Goal: Task Accomplishment & Management: Use online tool/utility

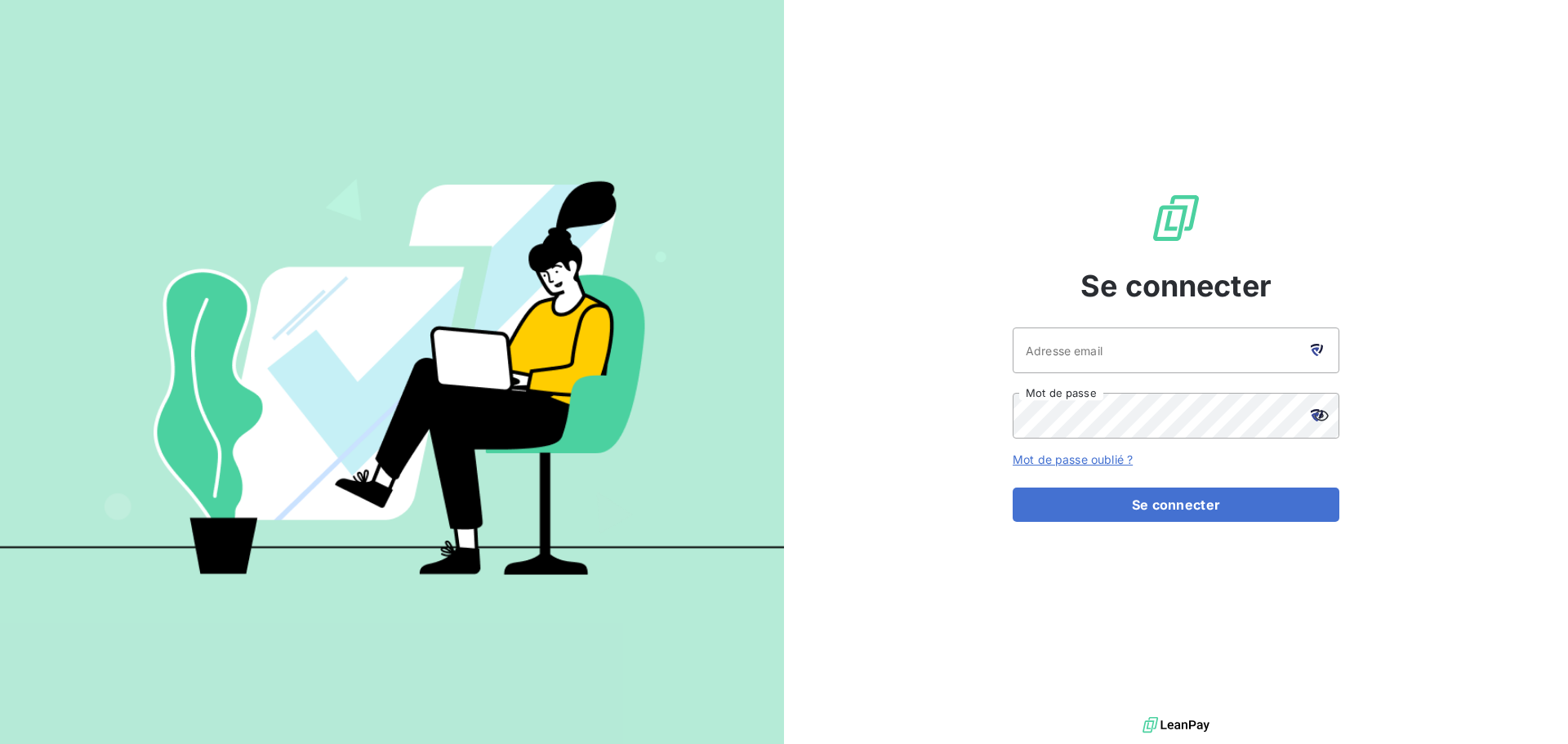
click at [1315, 355] on icon at bounding box center [1317, 349] width 12 height 12
click at [1321, 348] on icon at bounding box center [1321, 348] width 5 height 9
type input "visbled@groupe-ovalt.com"
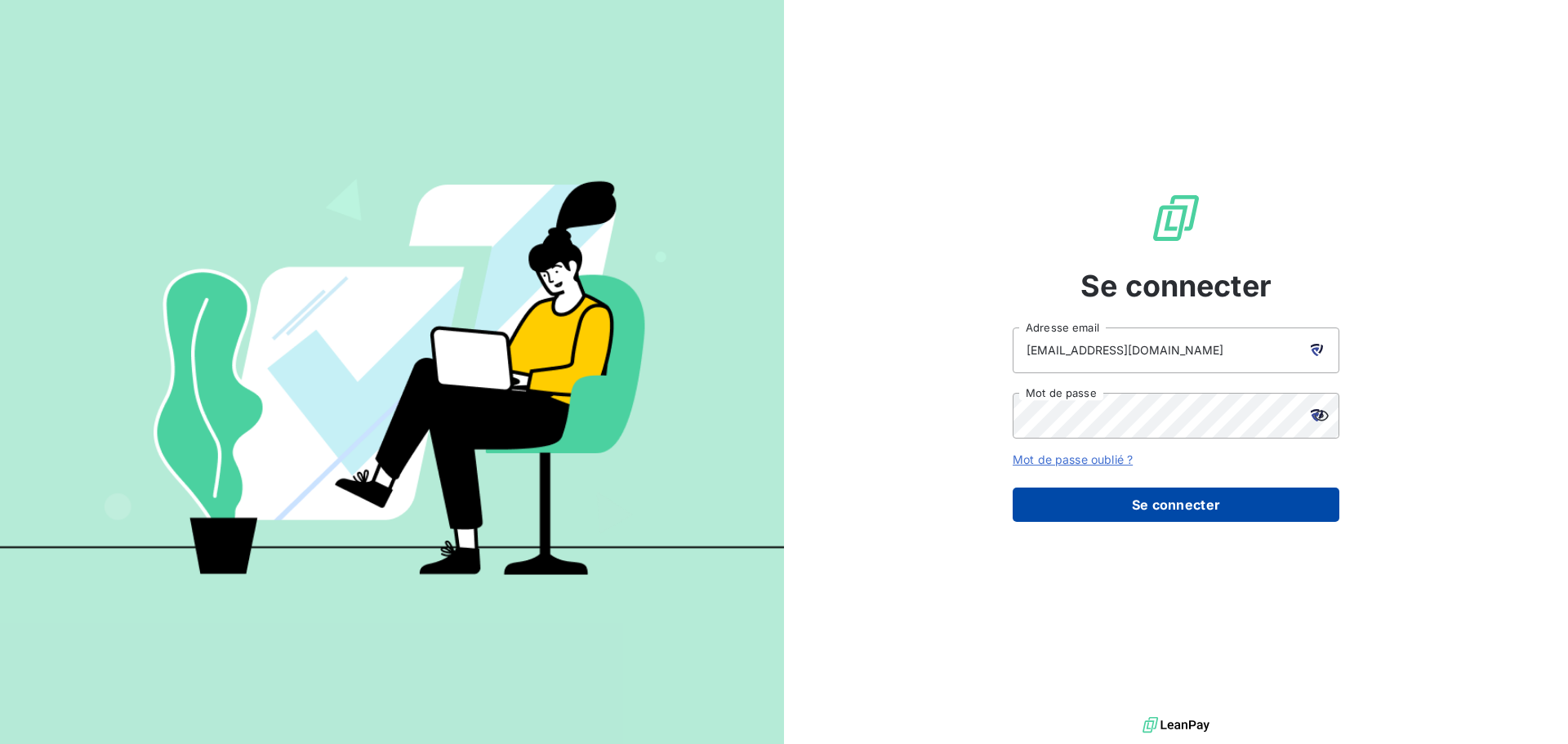
click at [1207, 503] on button "Se connecter" at bounding box center [1176, 504] width 326 height 34
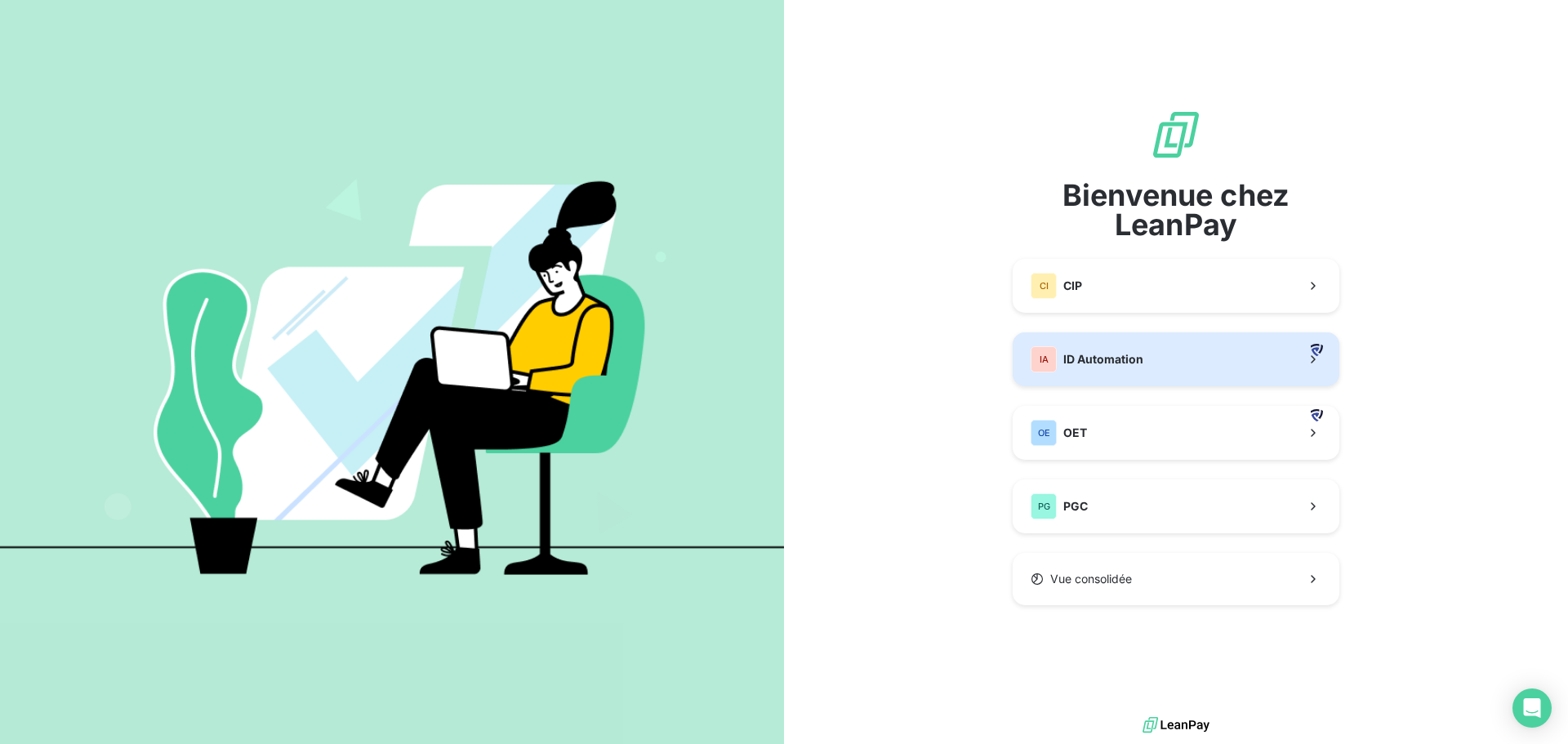
click at [1191, 361] on button "IA ID Automation" at bounding box center [1176, 359] width 326 height 54
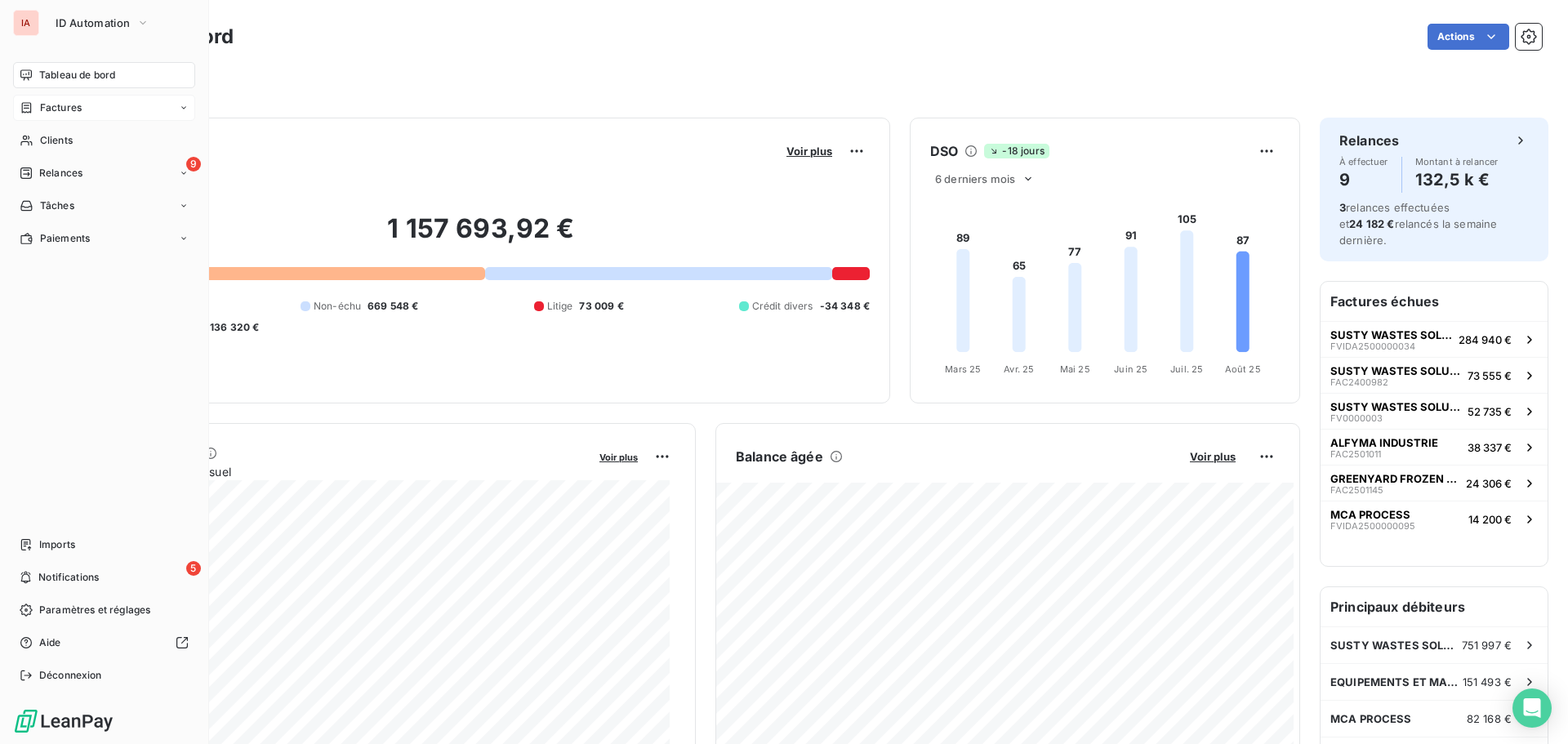
click at [60, 111] on span "Factures" at bounding box center [61, 107] width 42 height 15
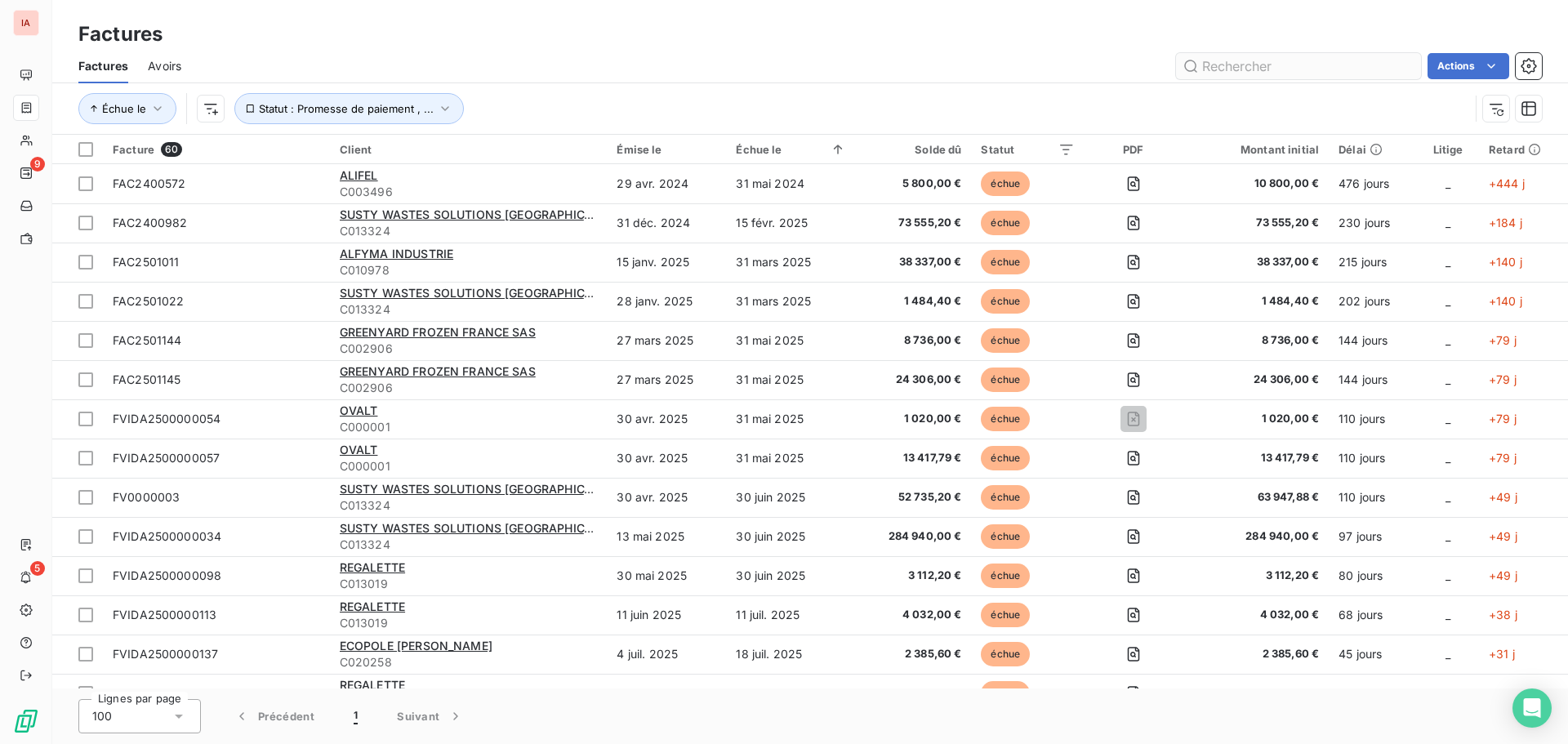
click at [1291, 69] on input "text" at bounding box center [1298, 66] width 245 height 27
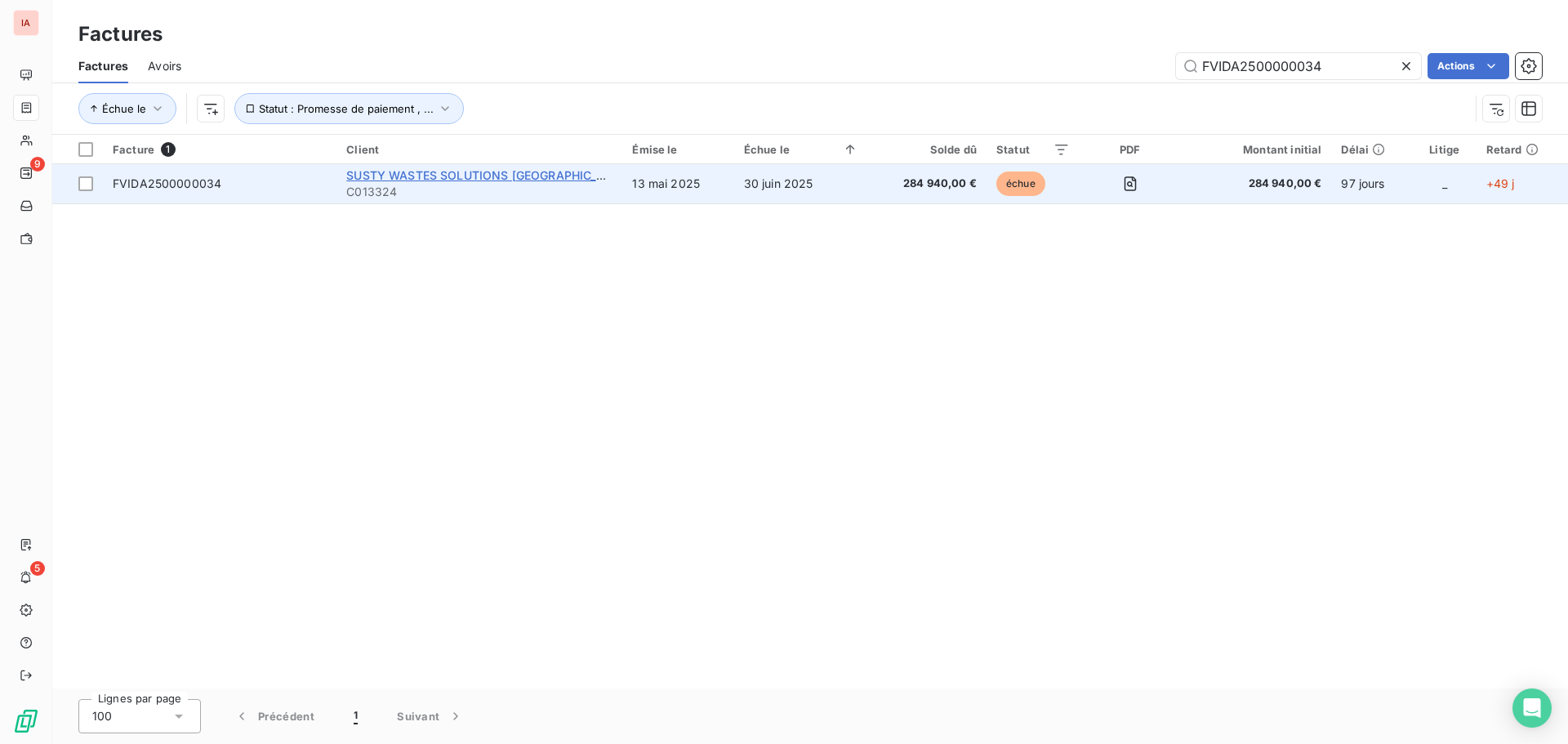
type input "FVIDA2500000034"
click at [521, 177] on span "SUSTY WASTES SOLUTIONS [GEOGRAPHIC_DATA] (SWS FRANCE)" at bounding box center [532, 175] width 372 height 14
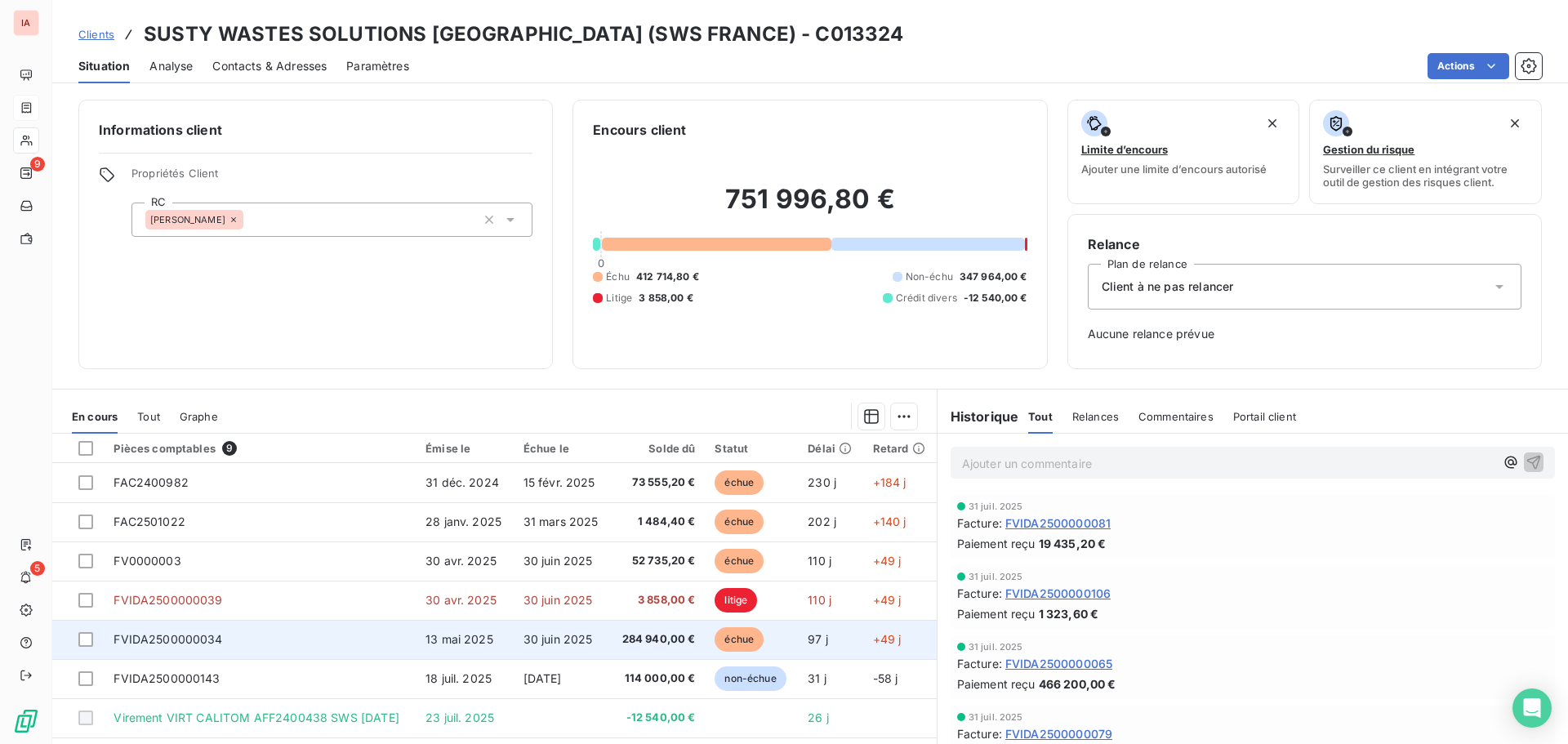
click at [191, 634] on span "FVIDA2500000034" at bounding box center [168, 639] width 109 height 14
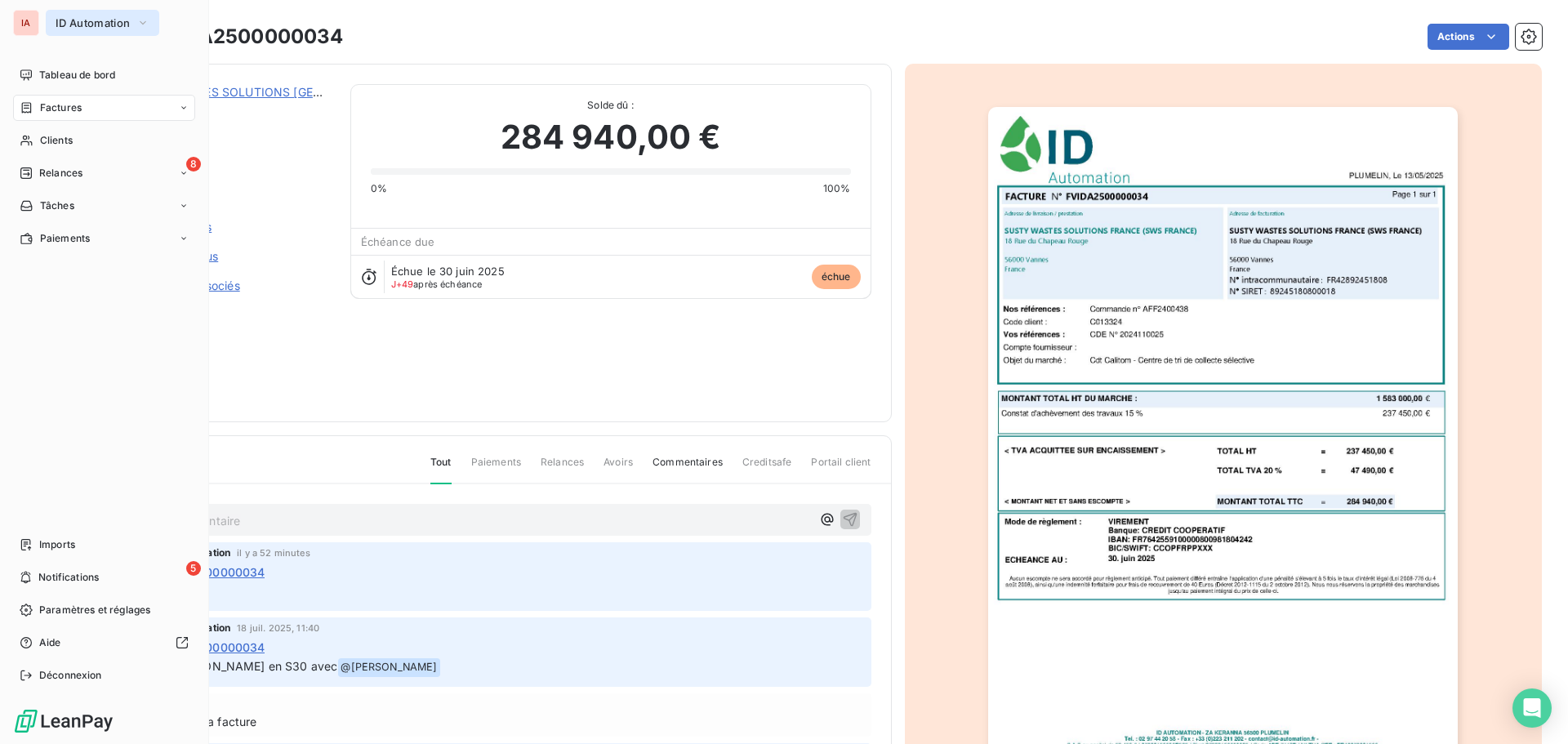
click at [89, 29] on button "ID Automation" at bounding box center [102, 22] width 114 height 27
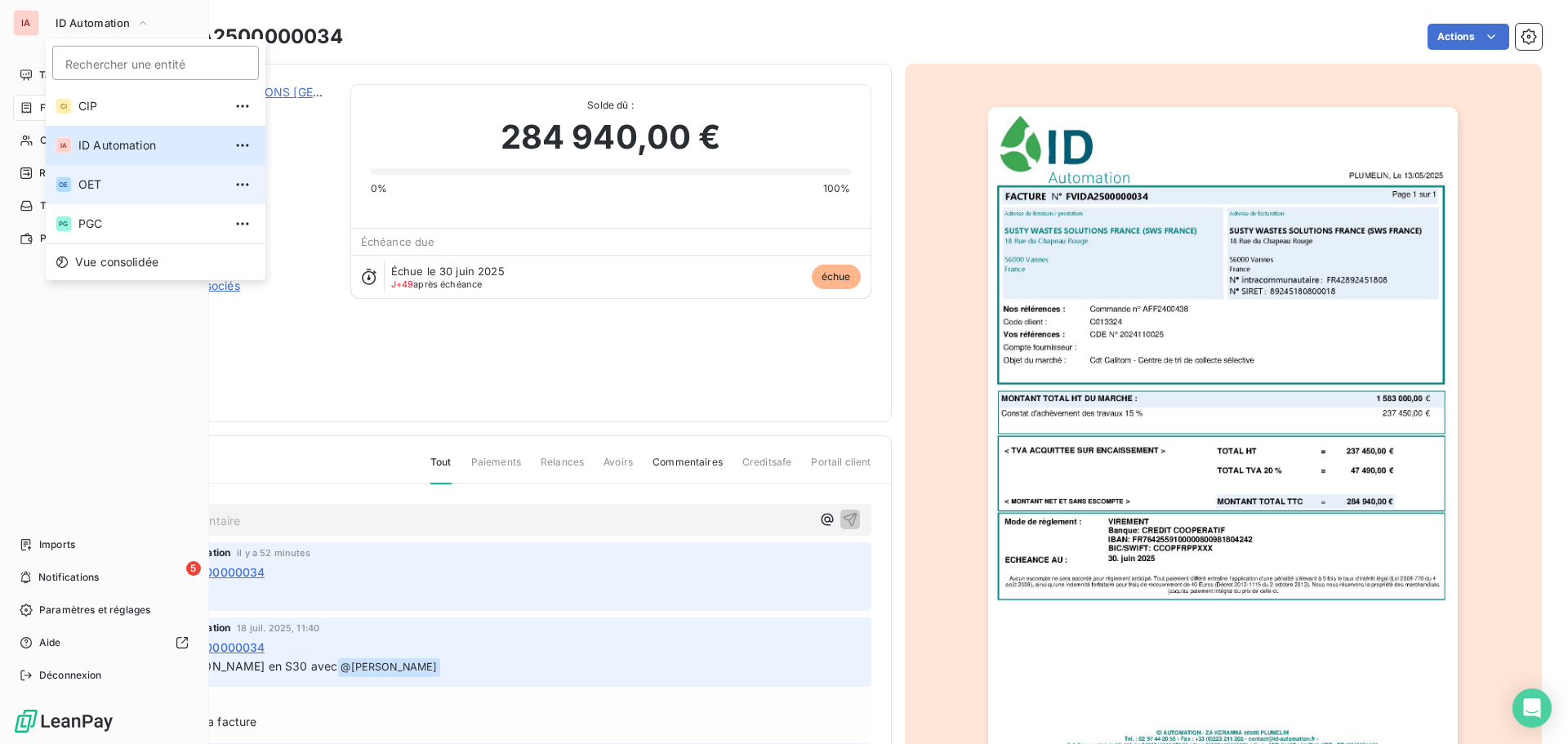
click at [112, 180] on span "OET" at bounding box center [151, 184] width 145 height 16
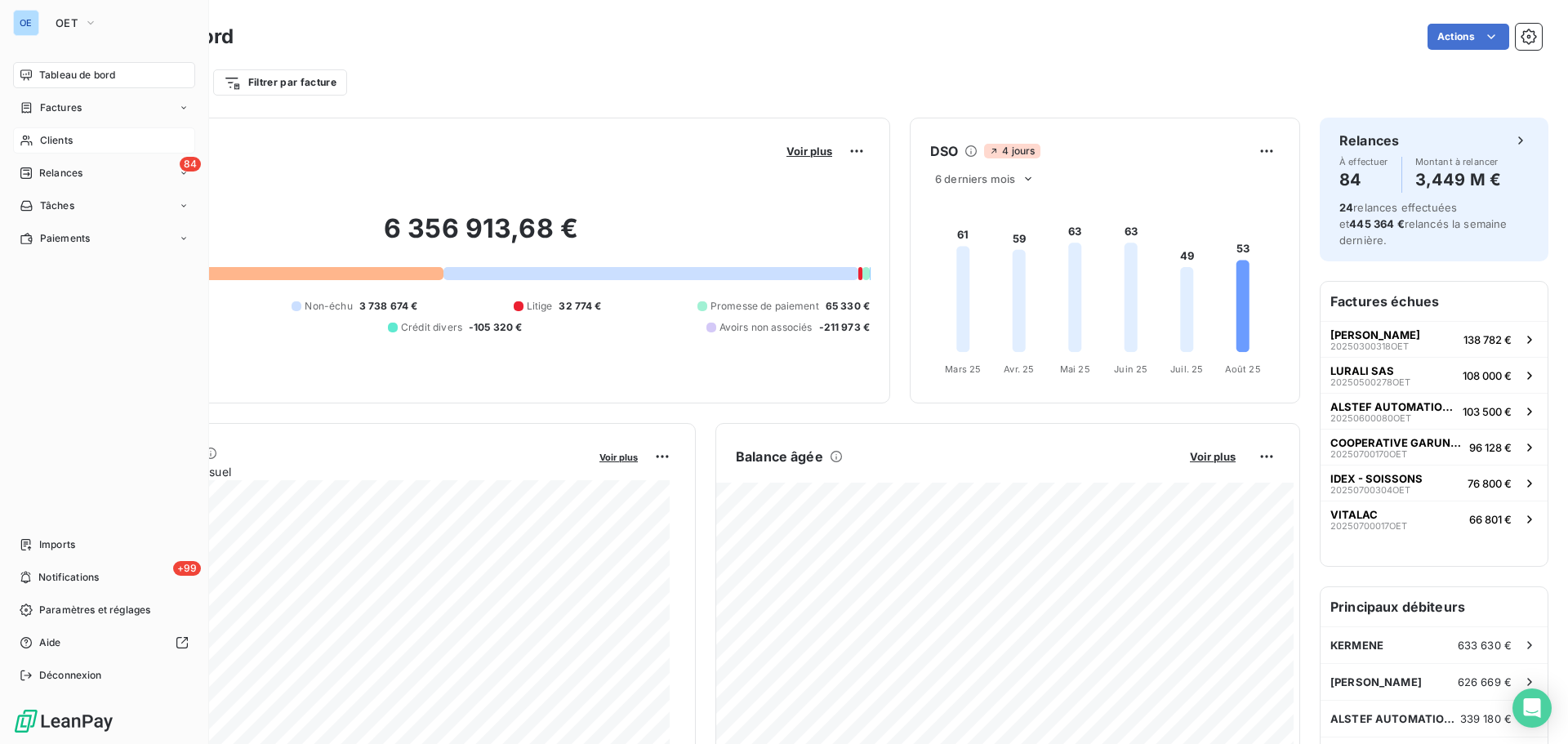
click at [41, 144] on span "Clients" at bounding box center [57, 140] width 33 height 15
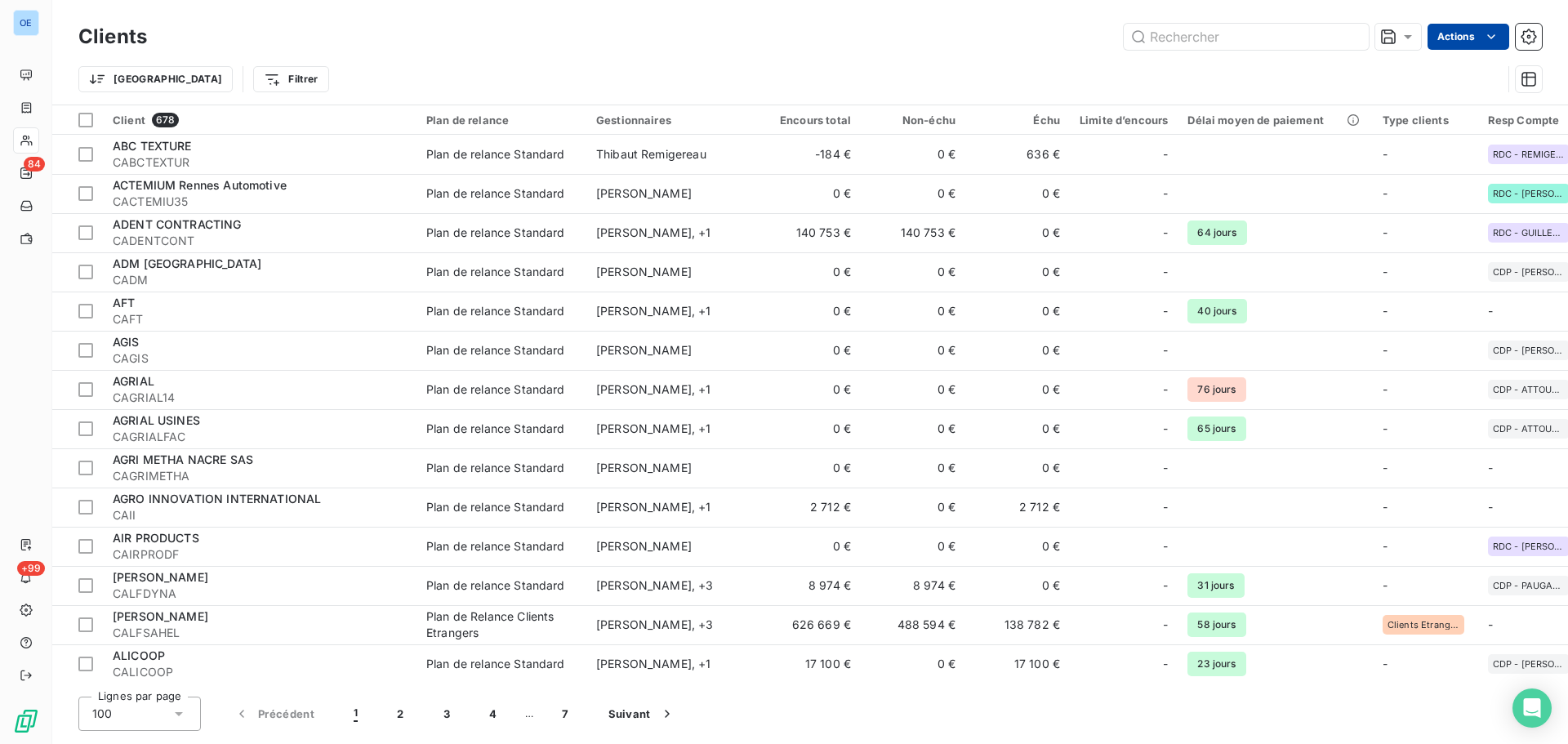
click at [1458, 42] on html "OE 84 +99 Clients Actions Trier Filtrer Client 678 Plan de relance Gestionnaire…" at bounding box center [784, 372] width 1568 height 744
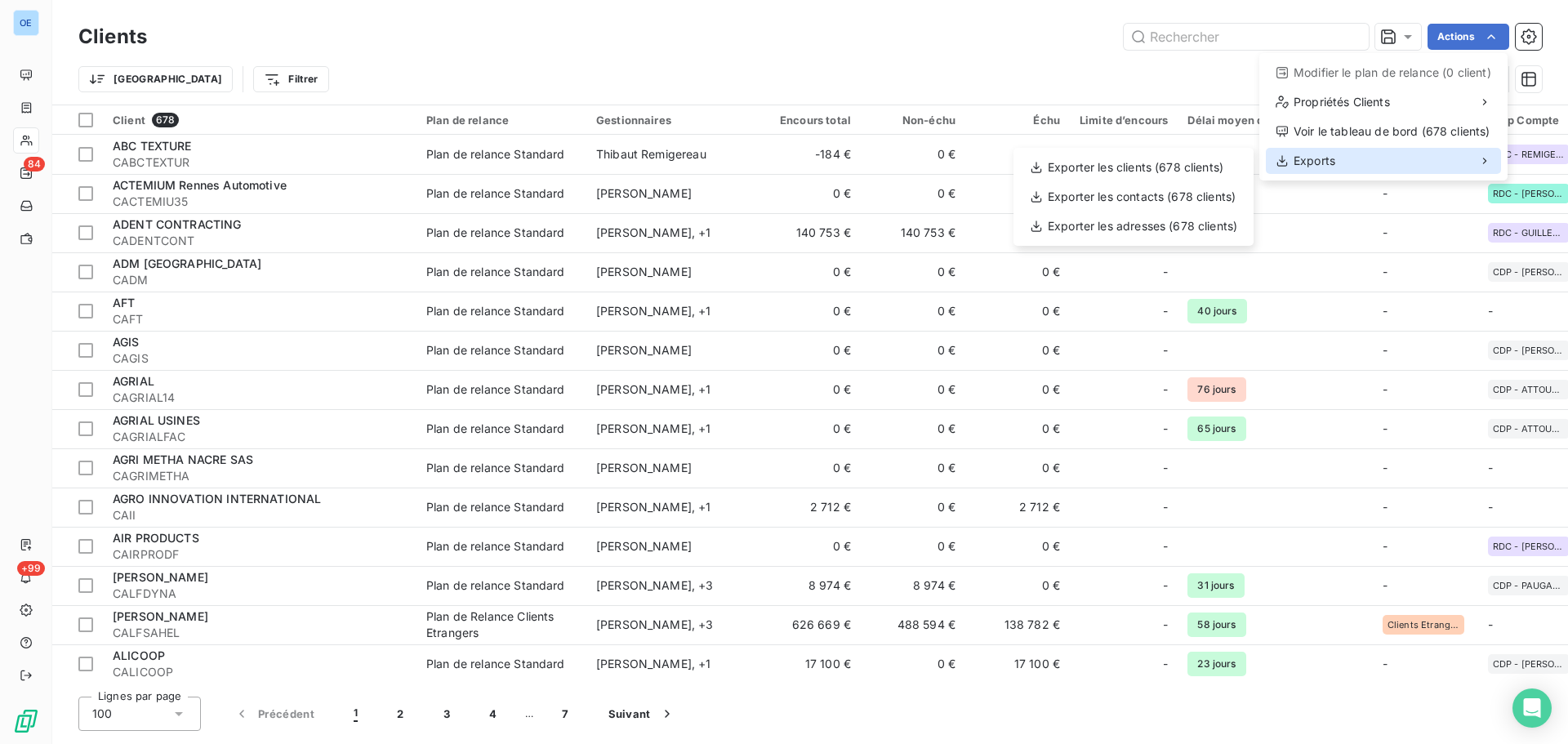
click at [1344, 164] on div "Exports" at bounding box center [1383, 161] width 235 height 27
click at [1211, 165] on div "Exporter les clients (678 clients)" at bounding box center [1133, 167] width 227 height 27
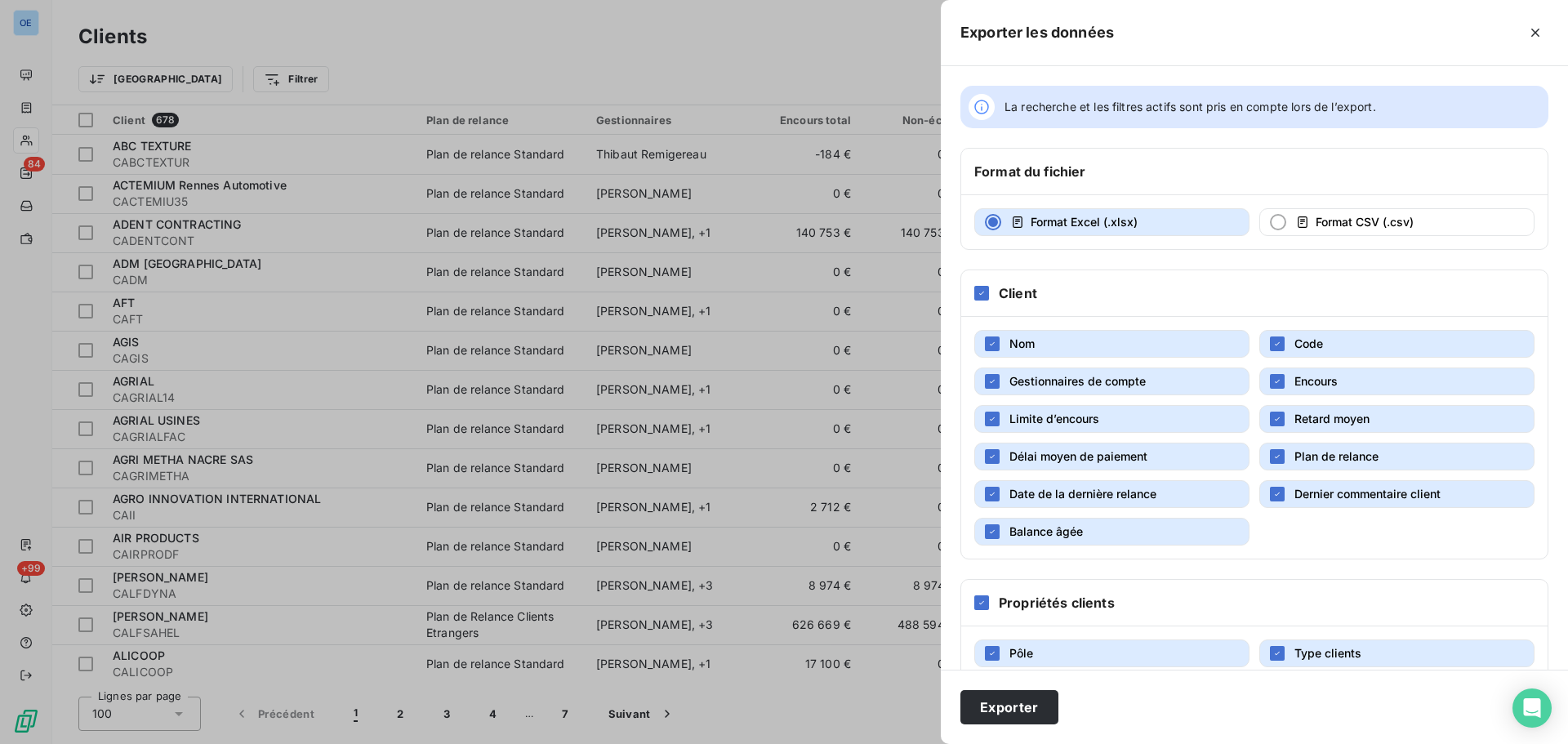
click at [1028, 384] on span "Gestionnaires de compte" at bounding box center [1077, 381] width 136 height 14
click at [1321, 378] on span "Encours" at bounding box center [1316, 381] width 44 height 14
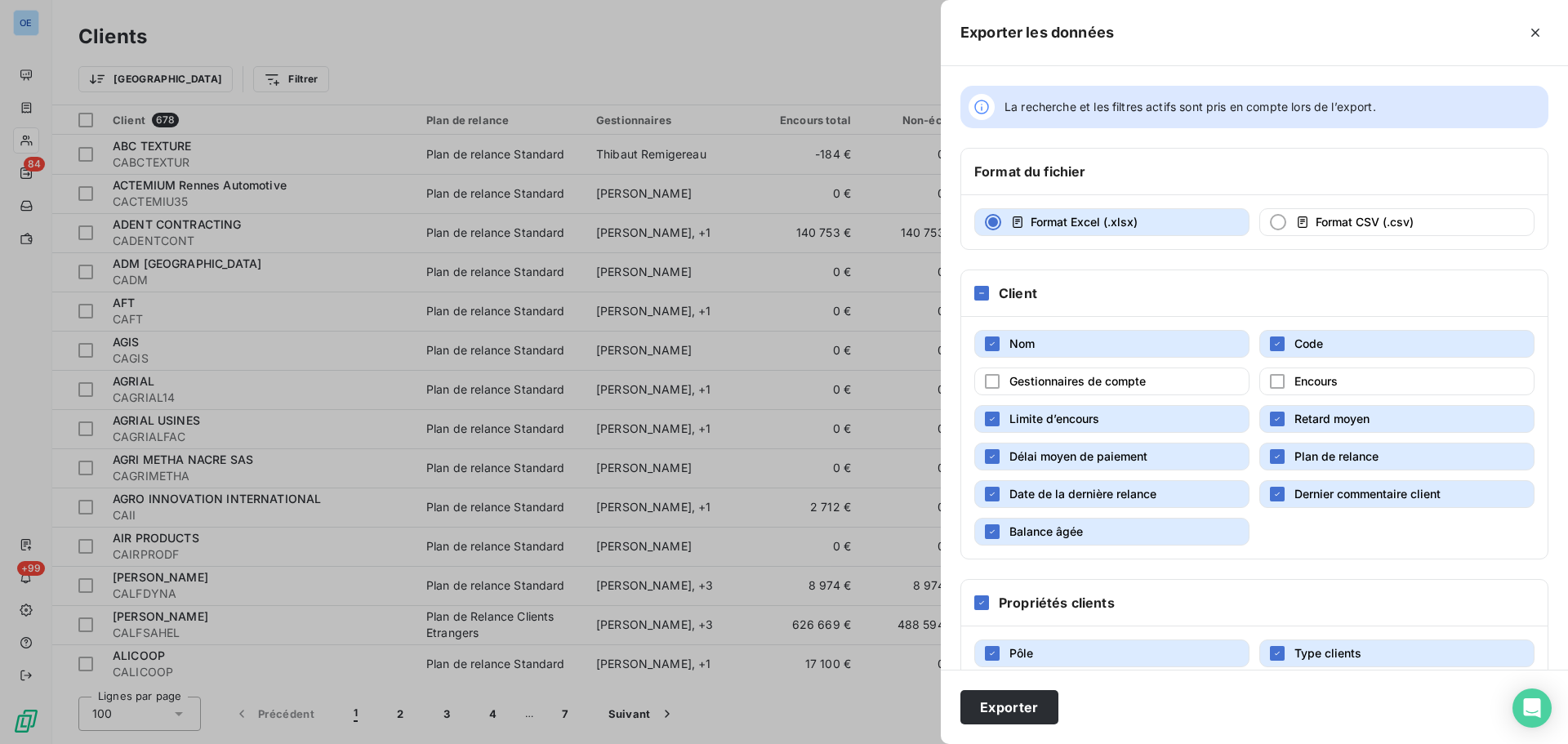
click at [1118, 414] on button "Limite d’encours" at bounding box center [1112, 419] width 275 height 27
click at [1350, 456] on span "Plan de relance" at bounding box center [1337, 456] width 84 height 14
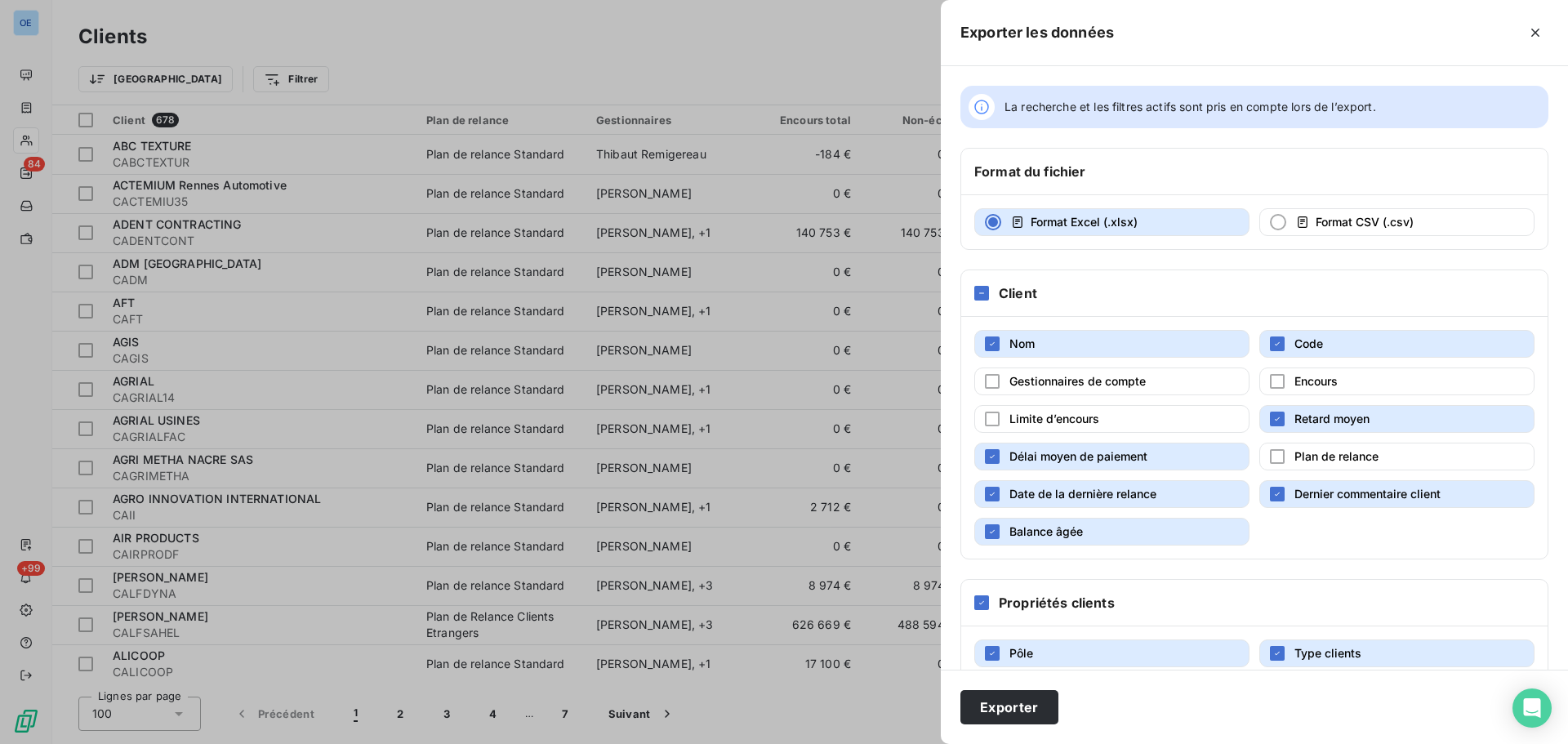
click at [1356, 492] on span "Dernier commentaire client" at bounding box center [1368, 493] width 146 height 14
click at [1158, 490] on button "Date de la dernière relance" at bounding box center [1112, 494] width 275 height 27
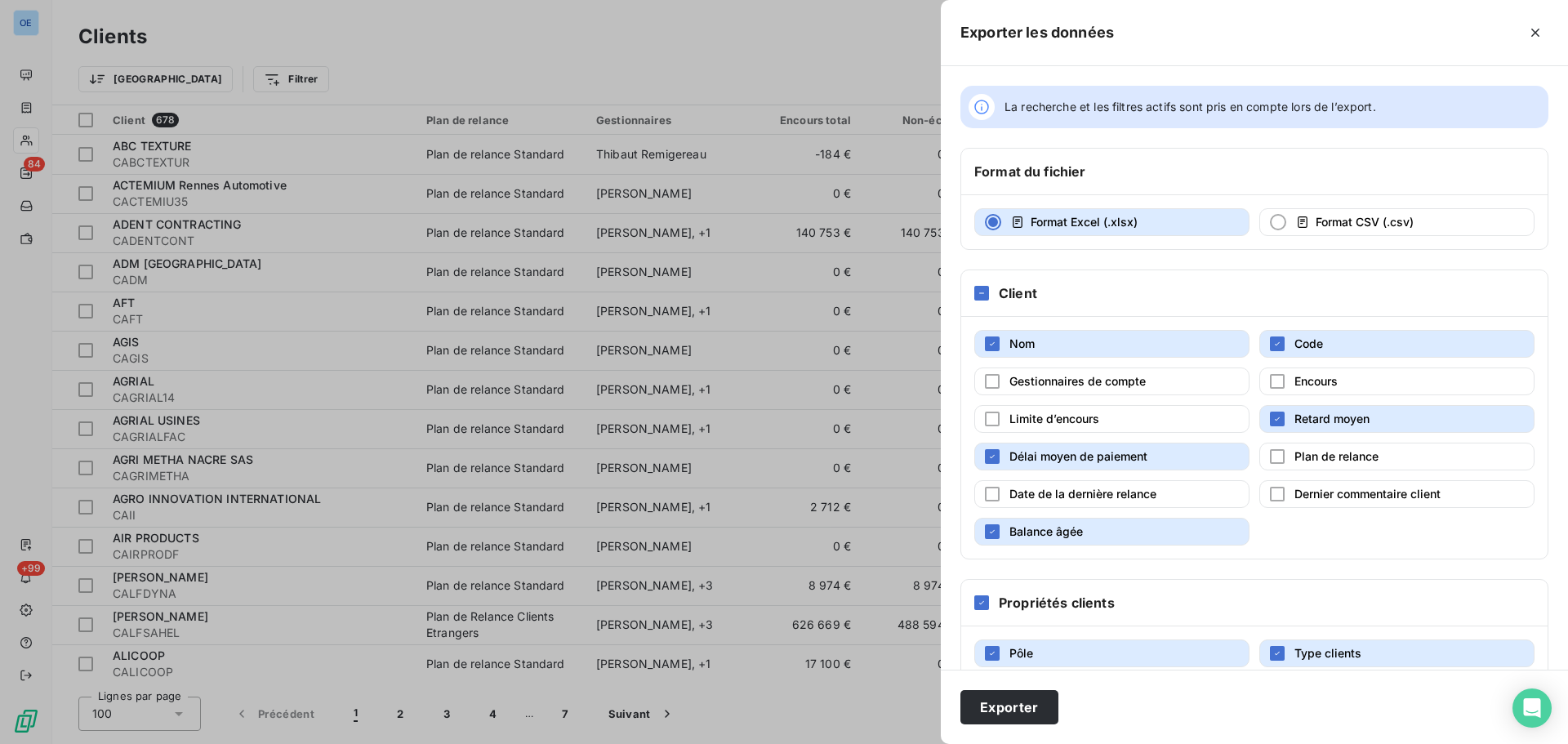
click at [1131, 535] on button "Balance âgée" at bounding box center [1112, 532] width 275 height 27
click at [1102, 641] on button "Pôle" at bounding box center [1112, 653] width 275 height 27
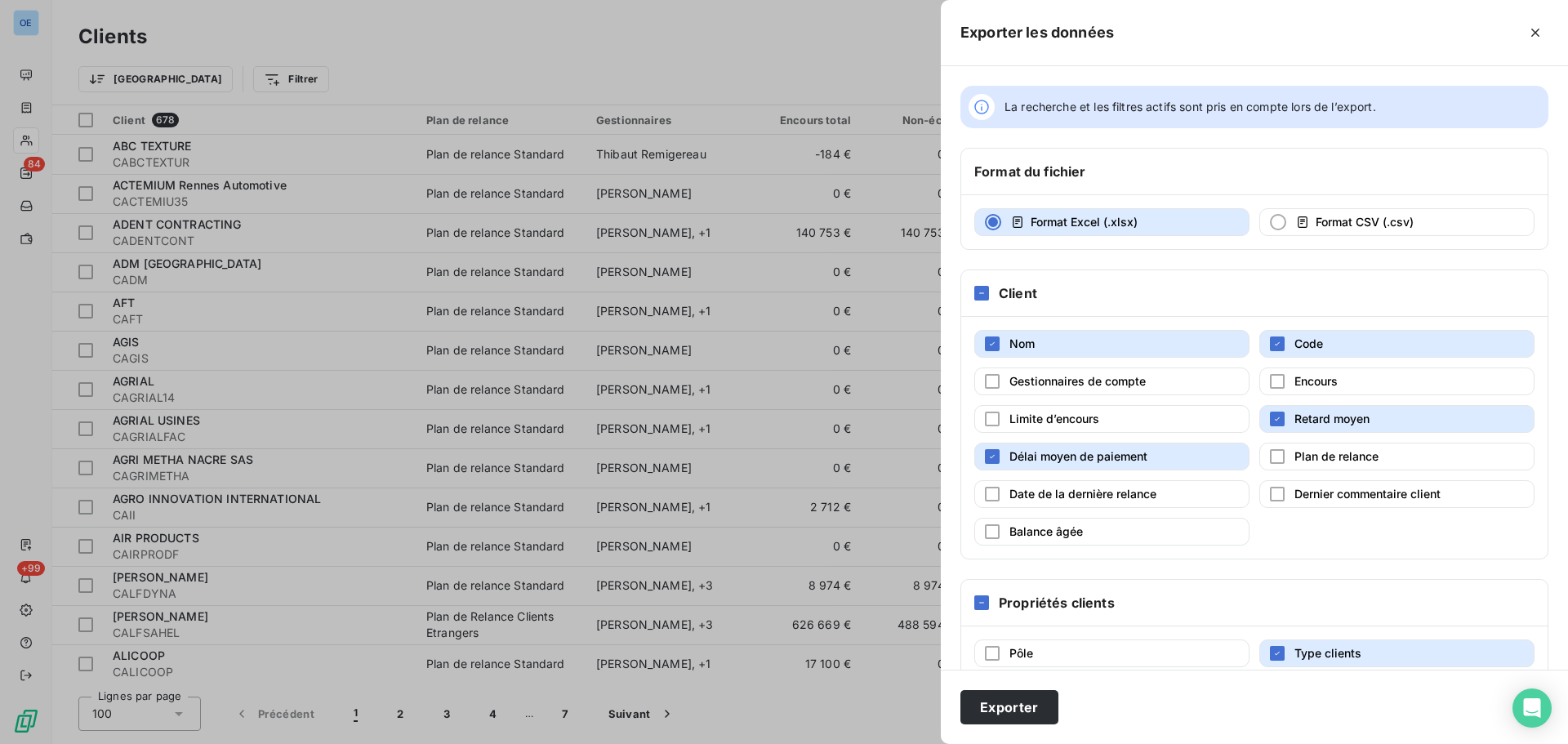
drag, startPoint x: 1354, startPoint y: 659, endPoint x: 1365, endPoint y: 648, distance: 15.6
click at [1355, 659] on button "Type clients" at bounding box center [1397, 653] width 275 height 27
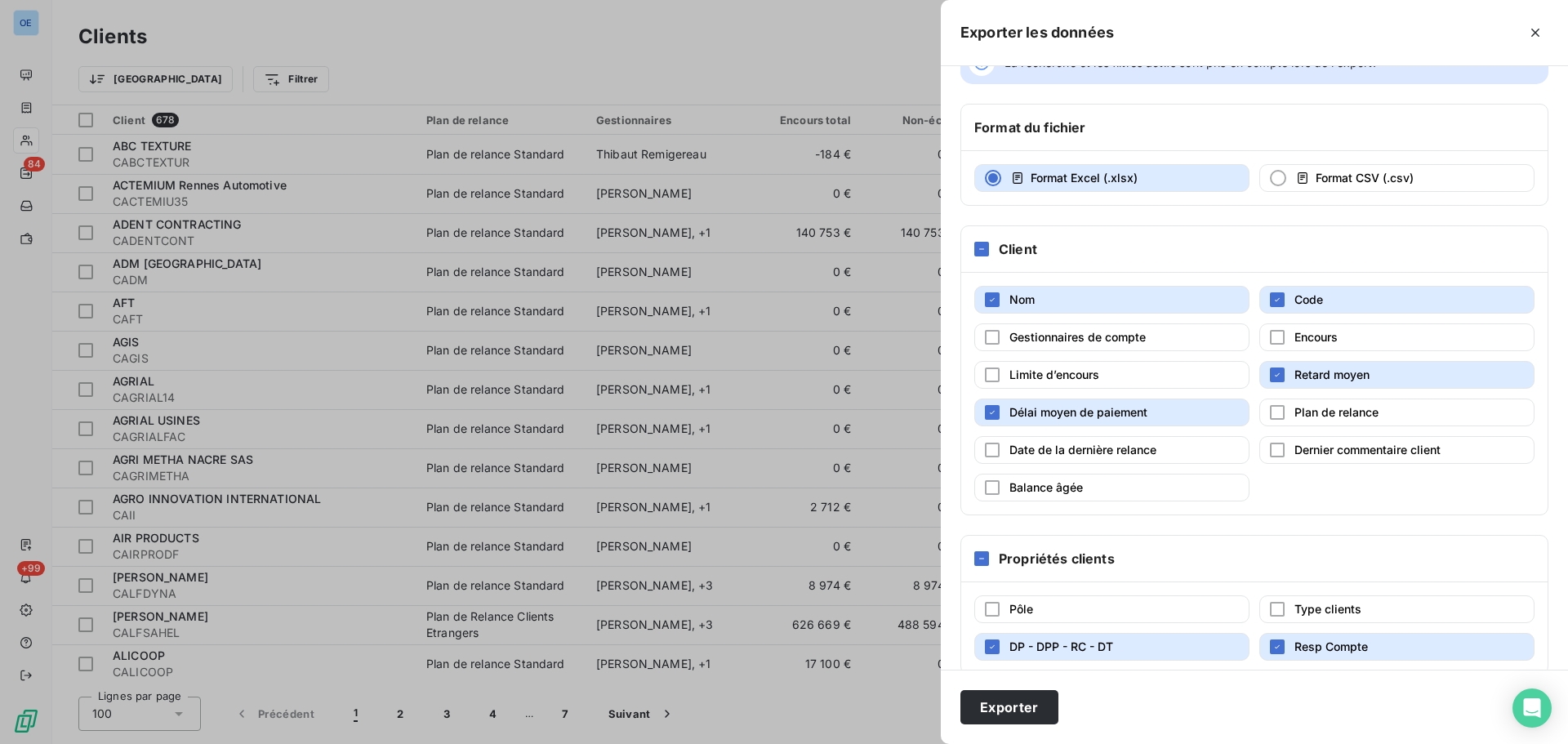
scroll to position [68, 0]
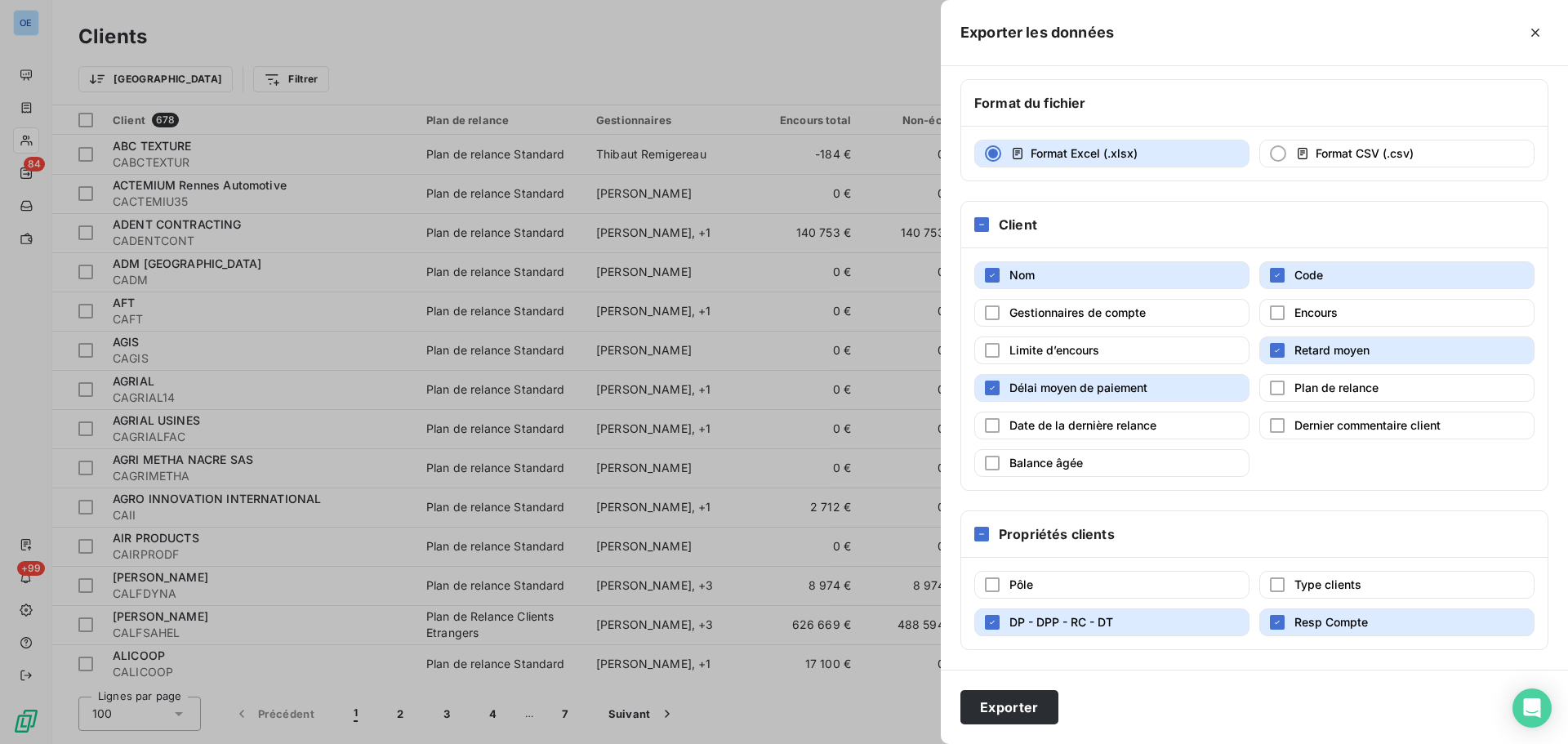
click at [1378, 628] on button "Resp Compte" at bounding box center [1397, 622] width 275 height 27
click at [1062, 622] on span "DP - DPP - RC - DT" at bounding box center [1061, 622] width 104 height 14
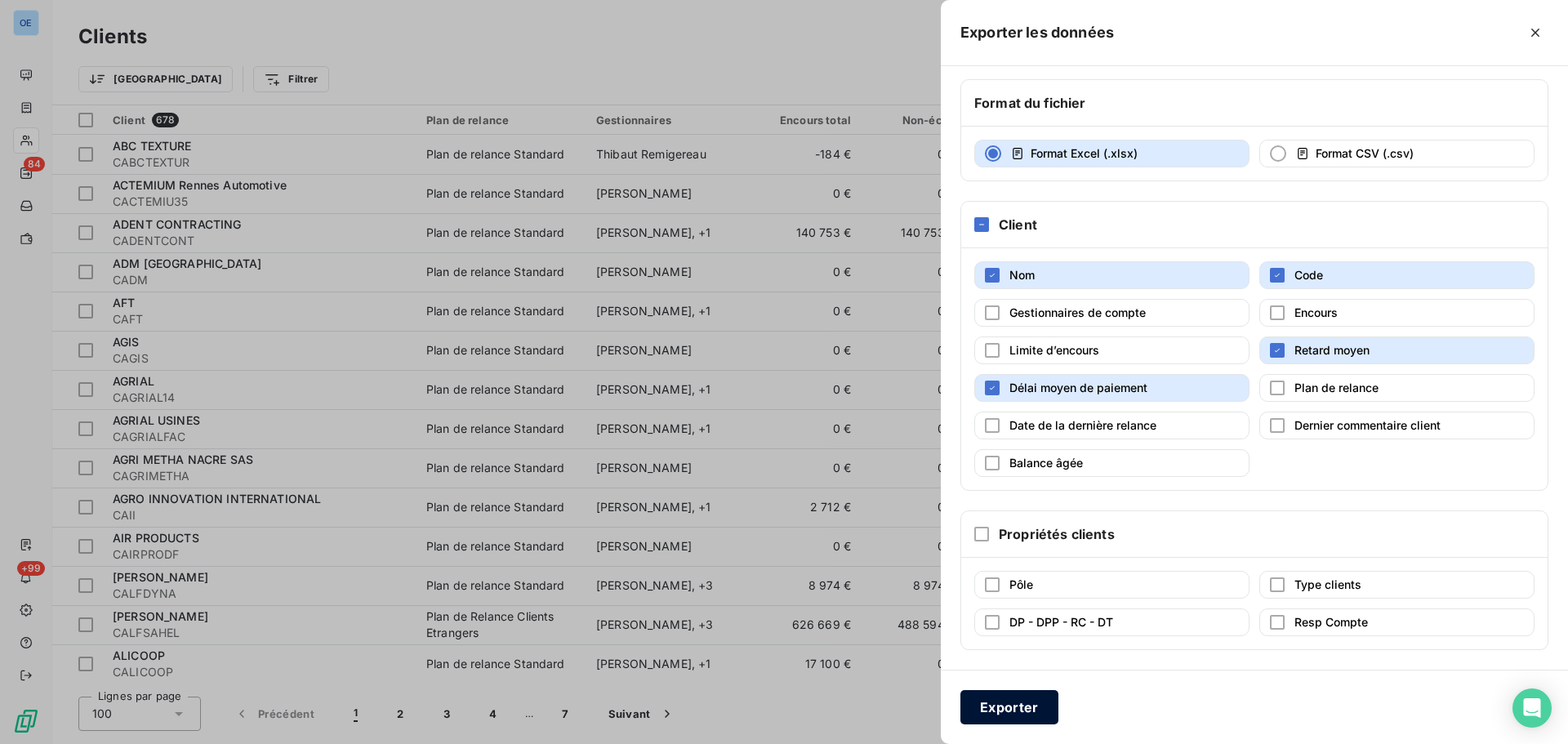
click at [1017, 715] on button "Exporter" at bounding box center [1010, 707] width 98 height 34
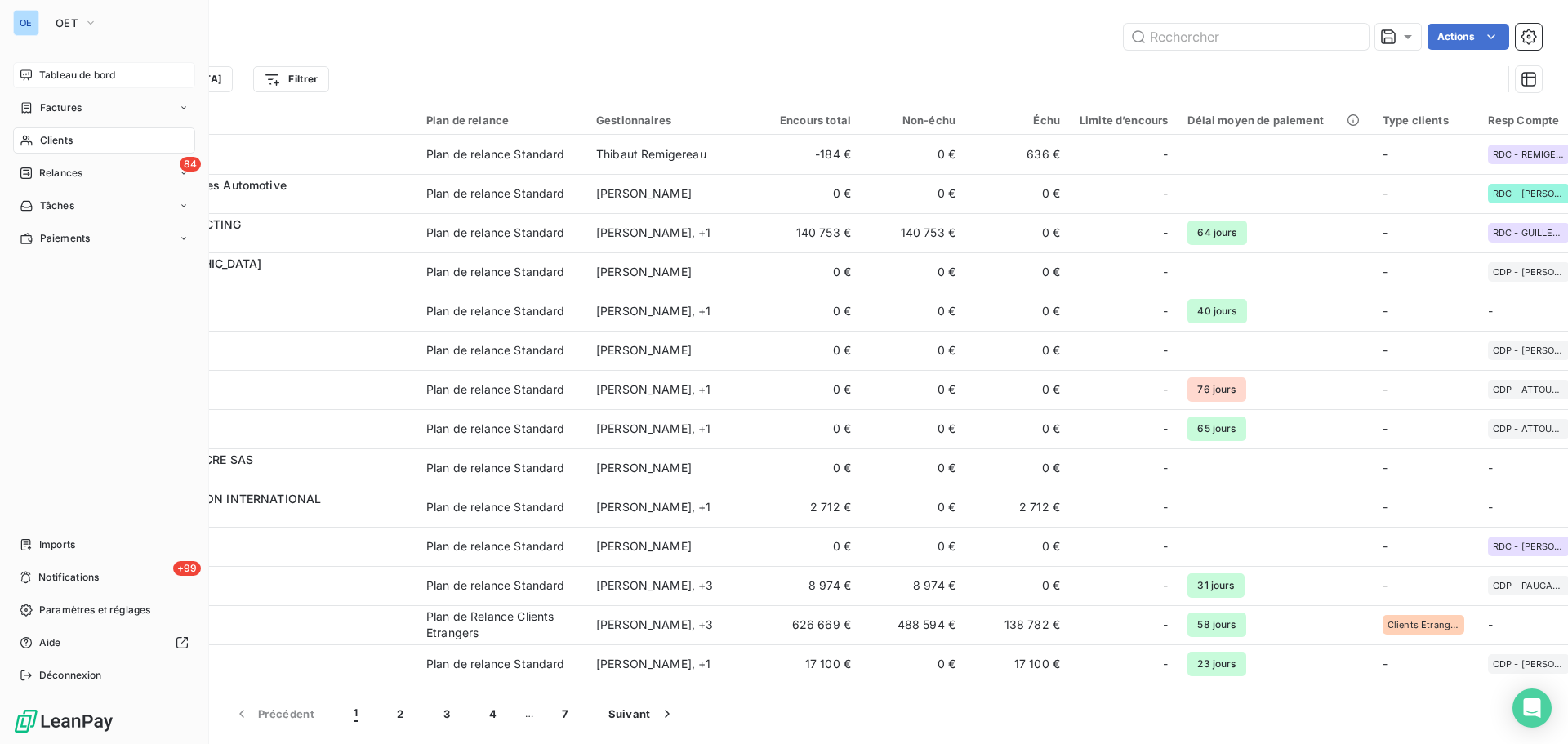
click at [79, 72] on span "Tableau de bord" at bounding box center [77, 74] width 76 height 15
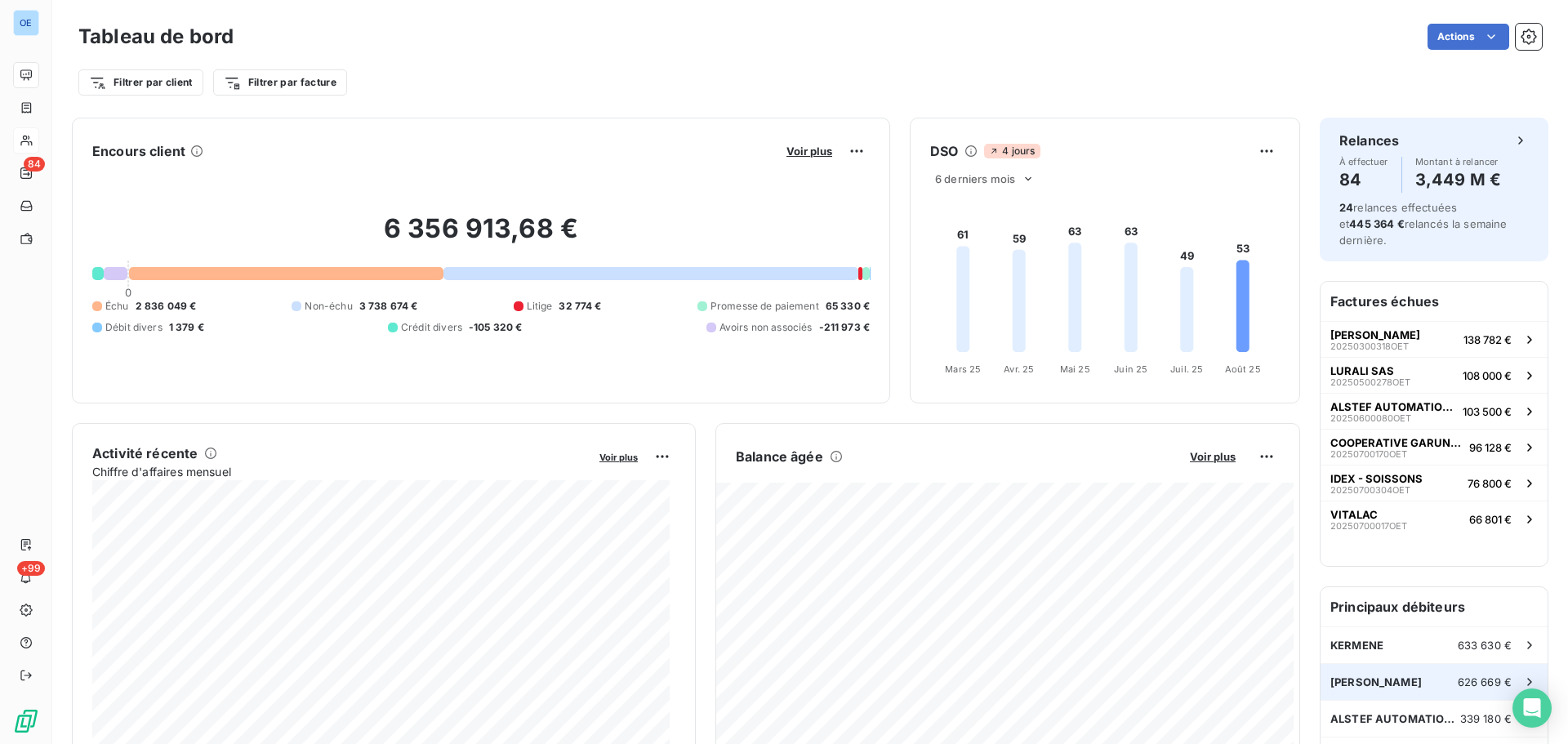
click at [1474, 679] on span "626 669 €" at bounding box center [1484, 682] width 54 height 13
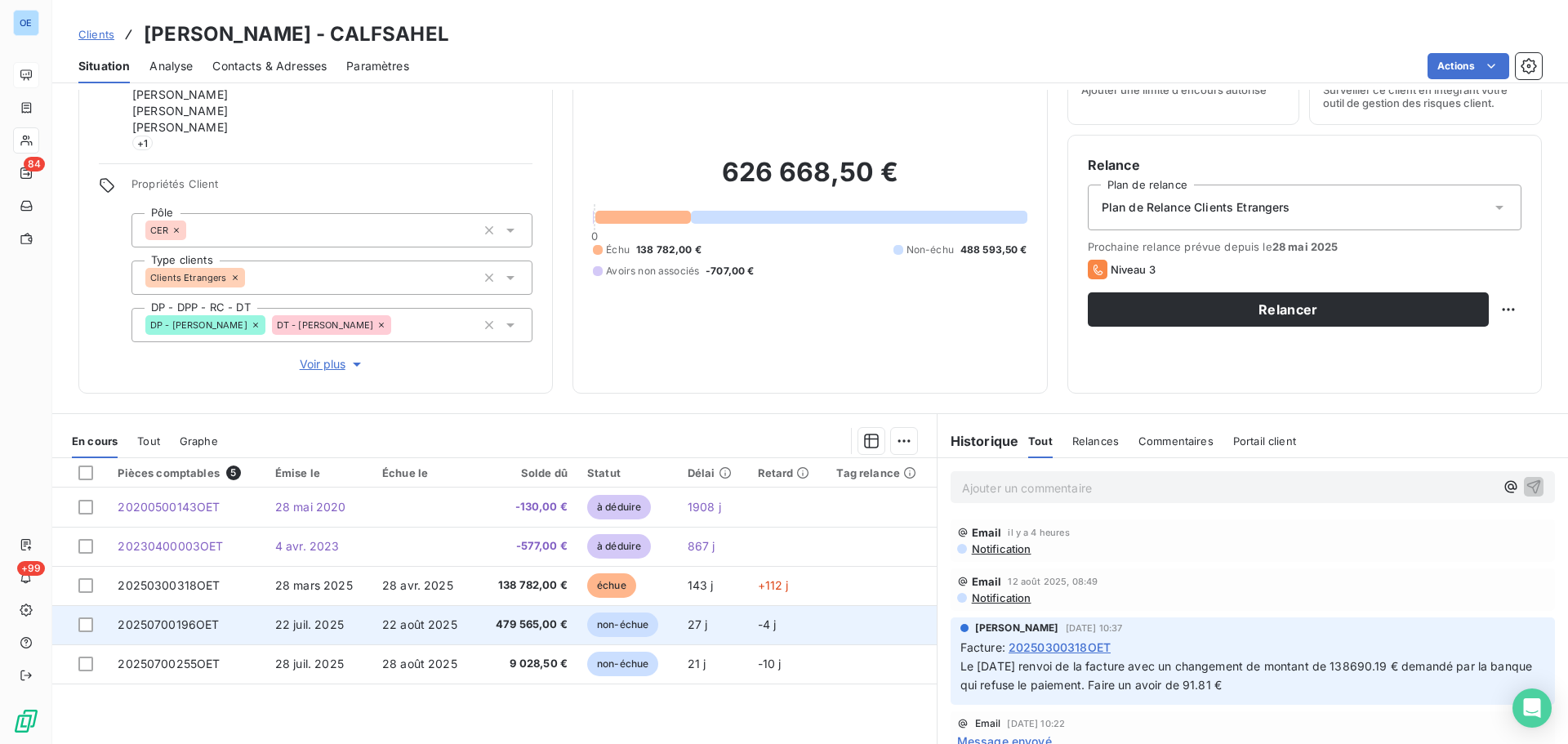
scroll to position [157, 0]
